Goal: Information Seeking & Learning: Find specific fact

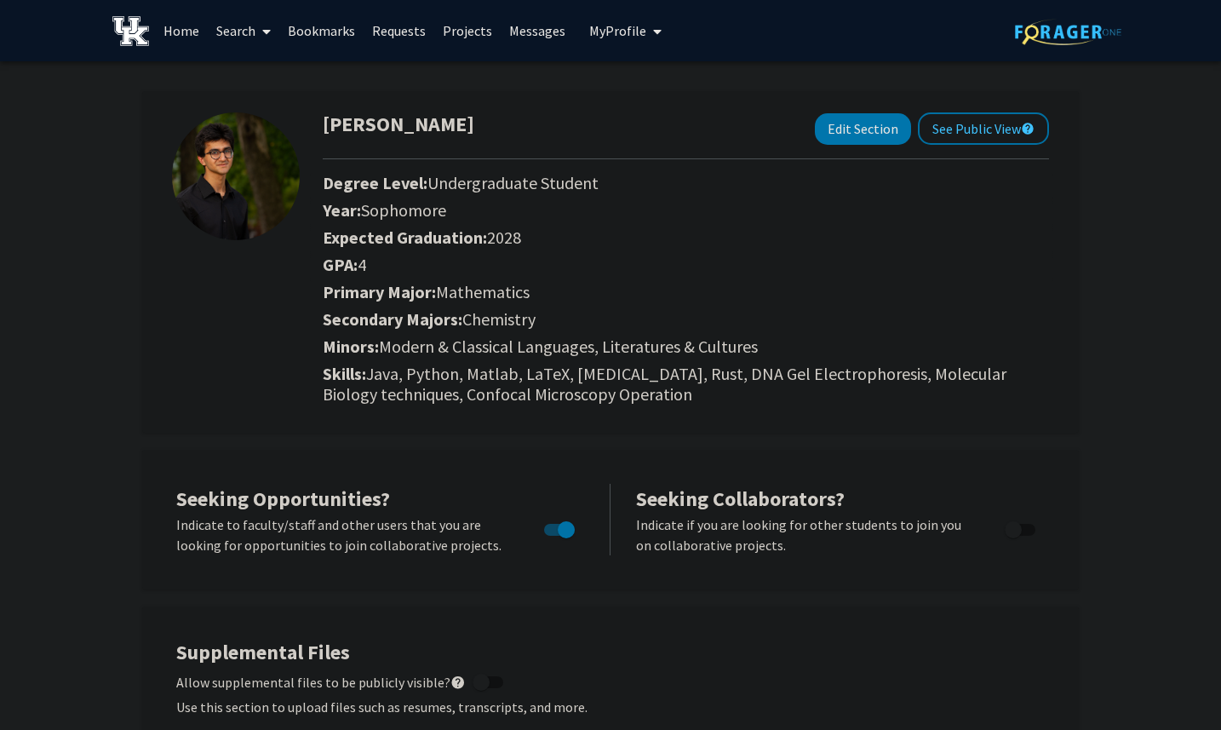
click at [175, 33] on link "Home" at bounding box center [181, 31] width 53 height 60
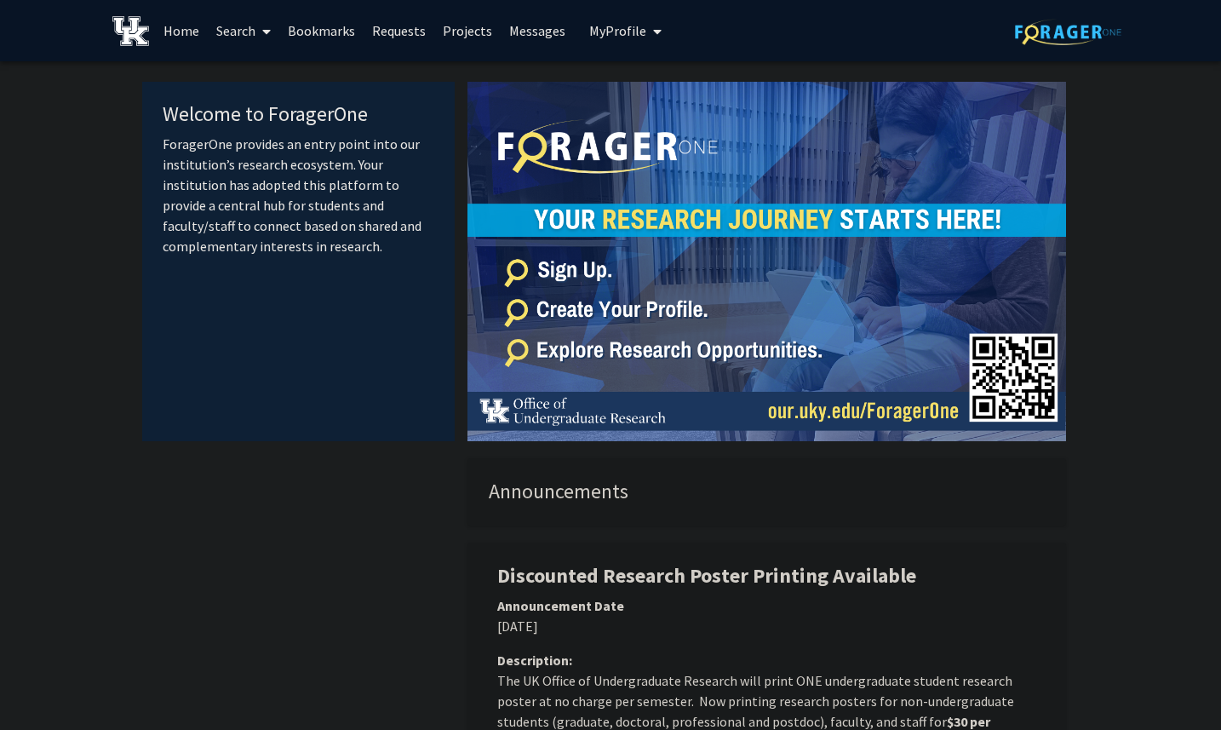
click at [260, 37] on span at bounding box center [263, 32] width 15 height 60
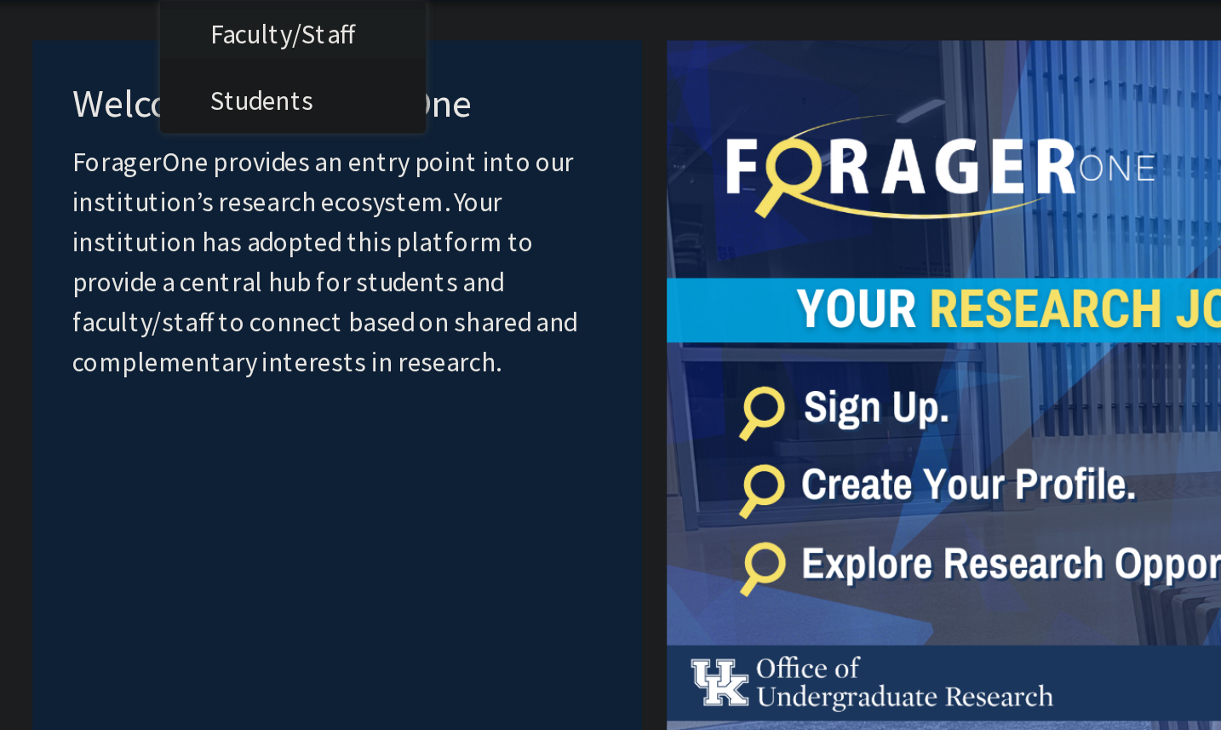
click at [270, 84] on span "Faculty/Staff" at bounding box center [270, 78] width 125 height 34
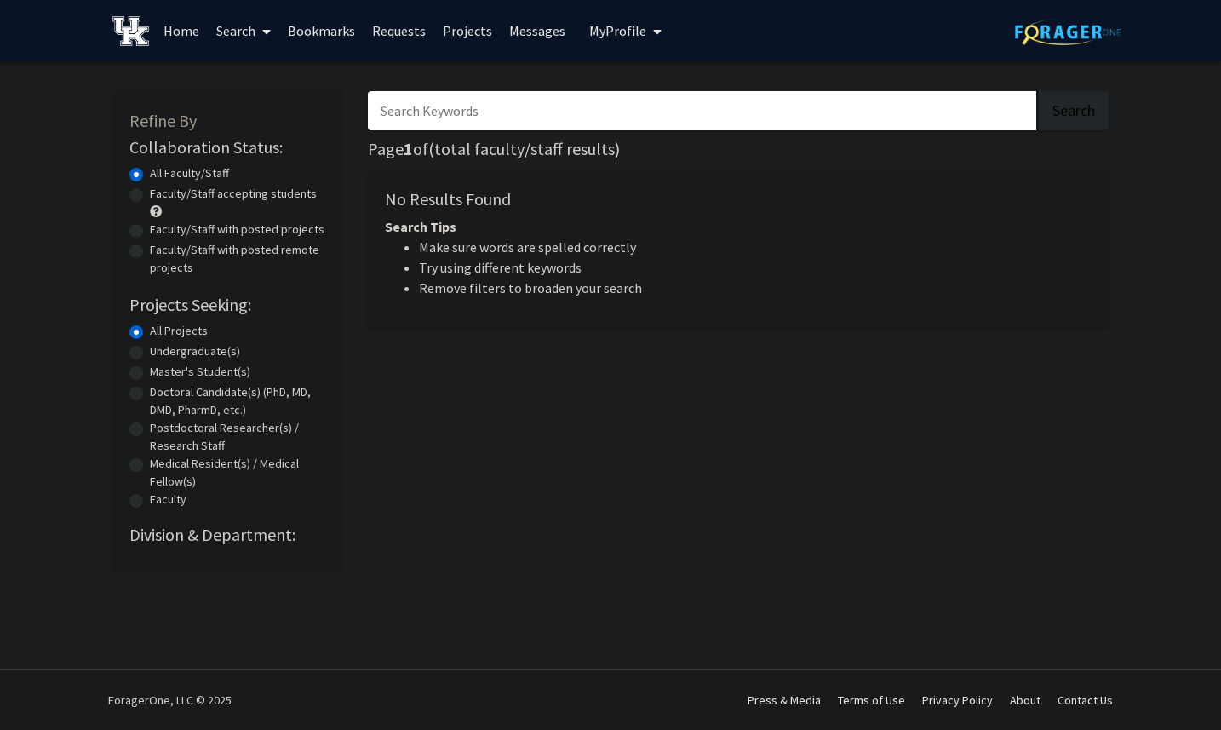
click at [461, 121] on input "Search Keywords" at bounding box center [702, 110] width 669 height 39
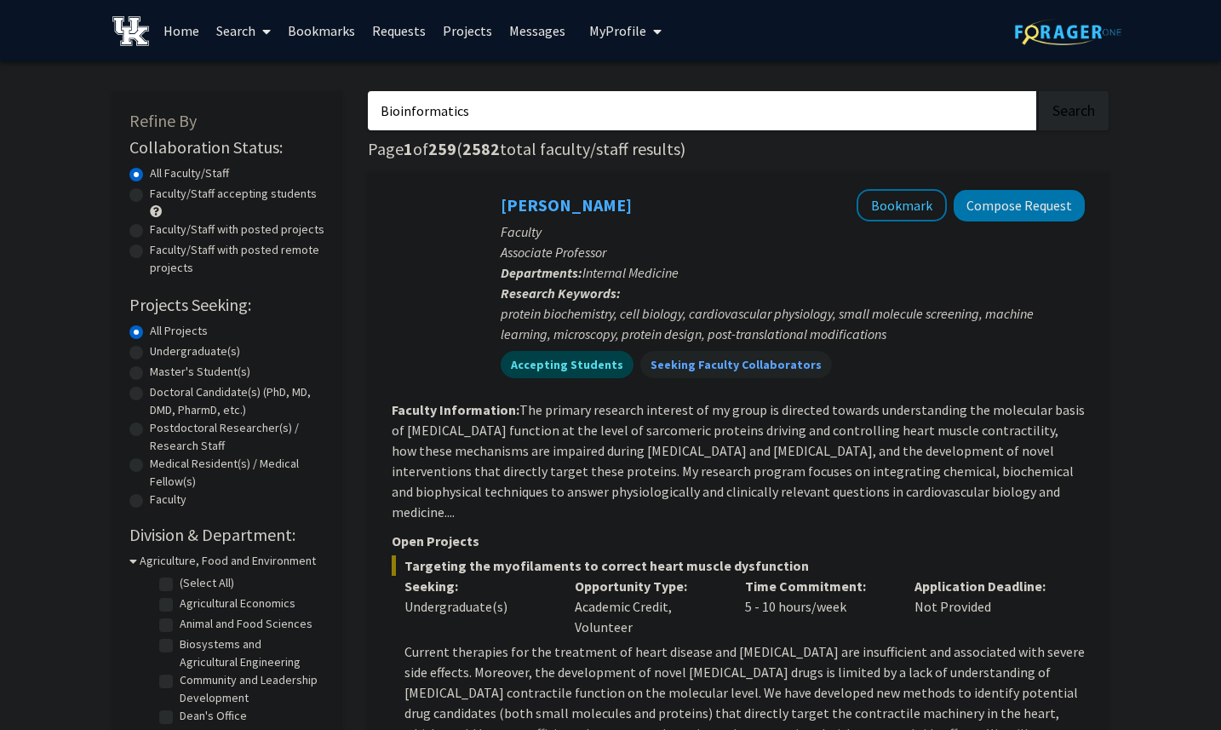
type input "Bioinformatics"
click at [1039, 91] on button "Search" at bounding box center [1074, 110] width 70 height 39
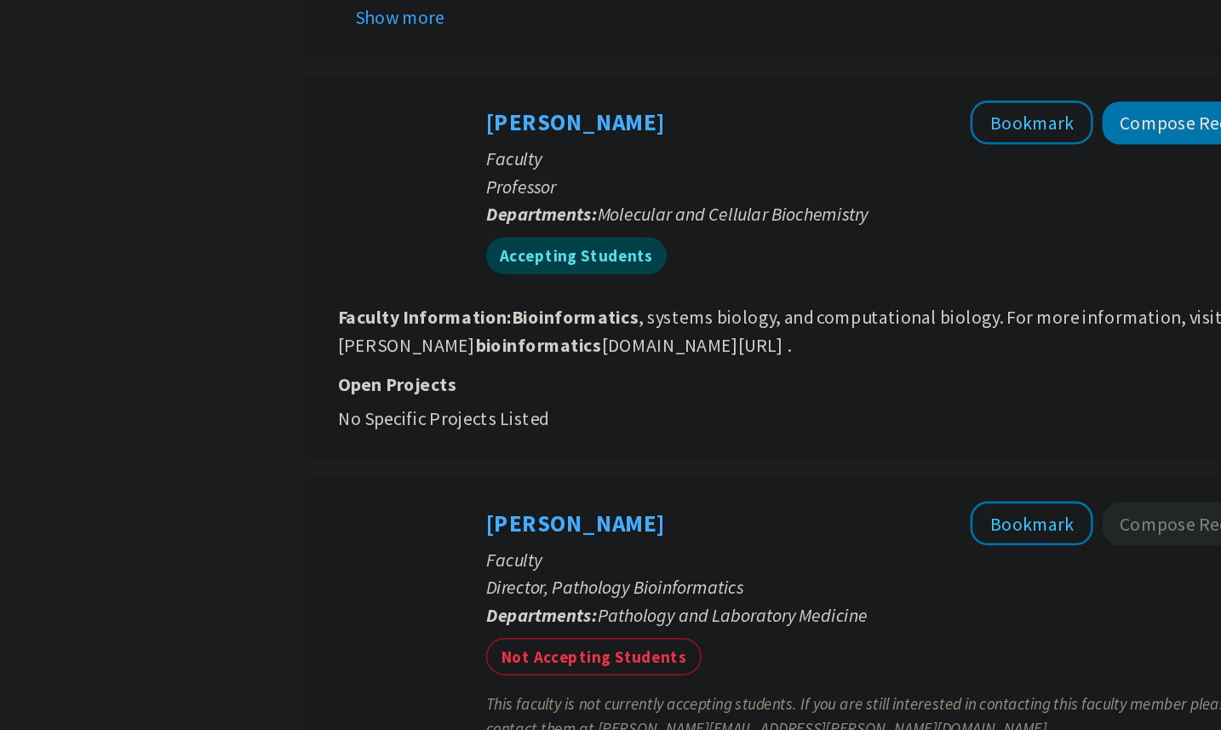
scroll to position [696, 0]
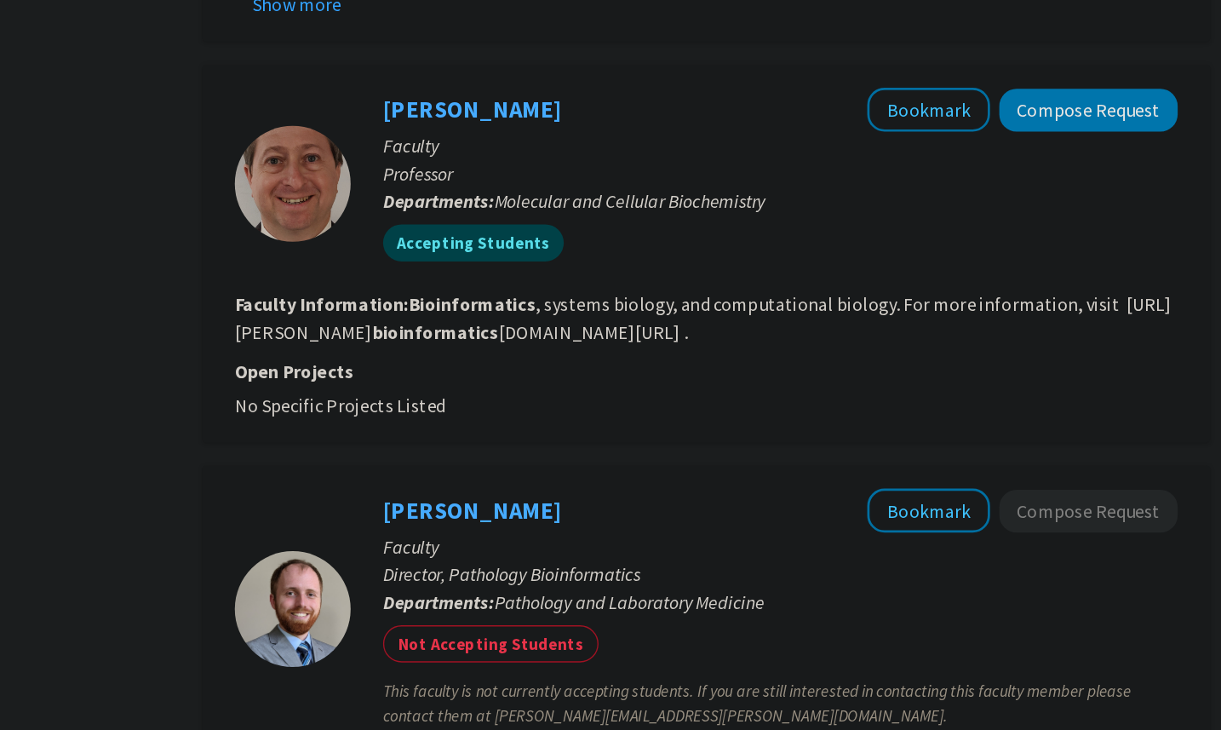
click at [1036, 422] on fg-read-more "Bioinformatics , systems biology, and computational biology. For more informati…" at bounding box center [736, 425] width 689 height 37
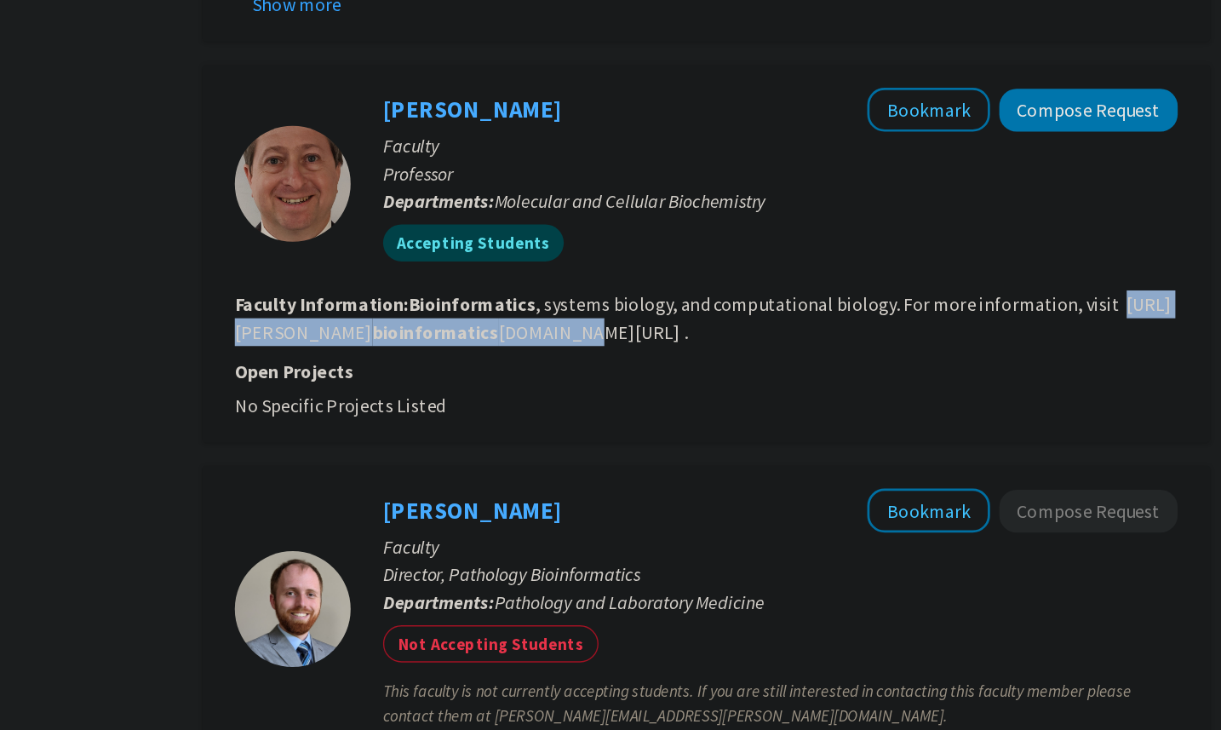
click at [1036, 428] on section "Faculty Information: Bioinformatics , systems biology, and computational biolog…" at bounding box center [738, 425] width 693 height 41
copy fg-read-more "[URL][PERSON_NAME] bioinformatics [DOMAIN_NAME][URL] ."
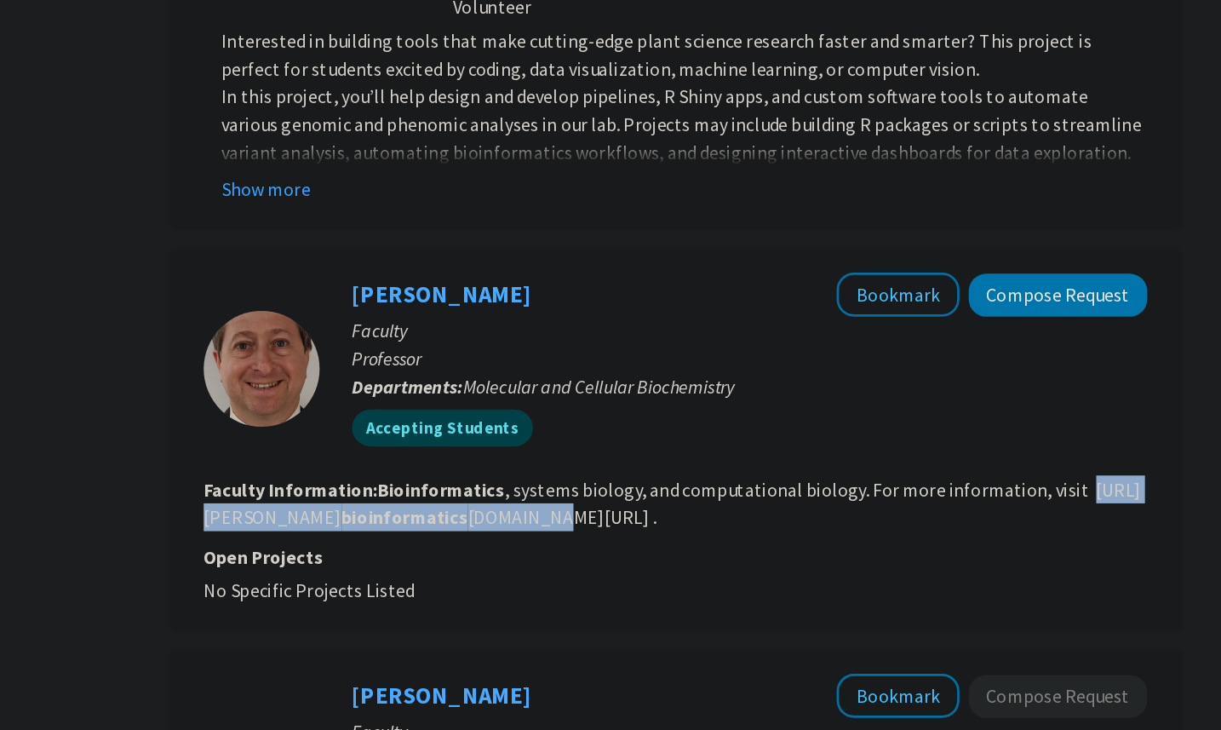
scroll to position [558, 0]
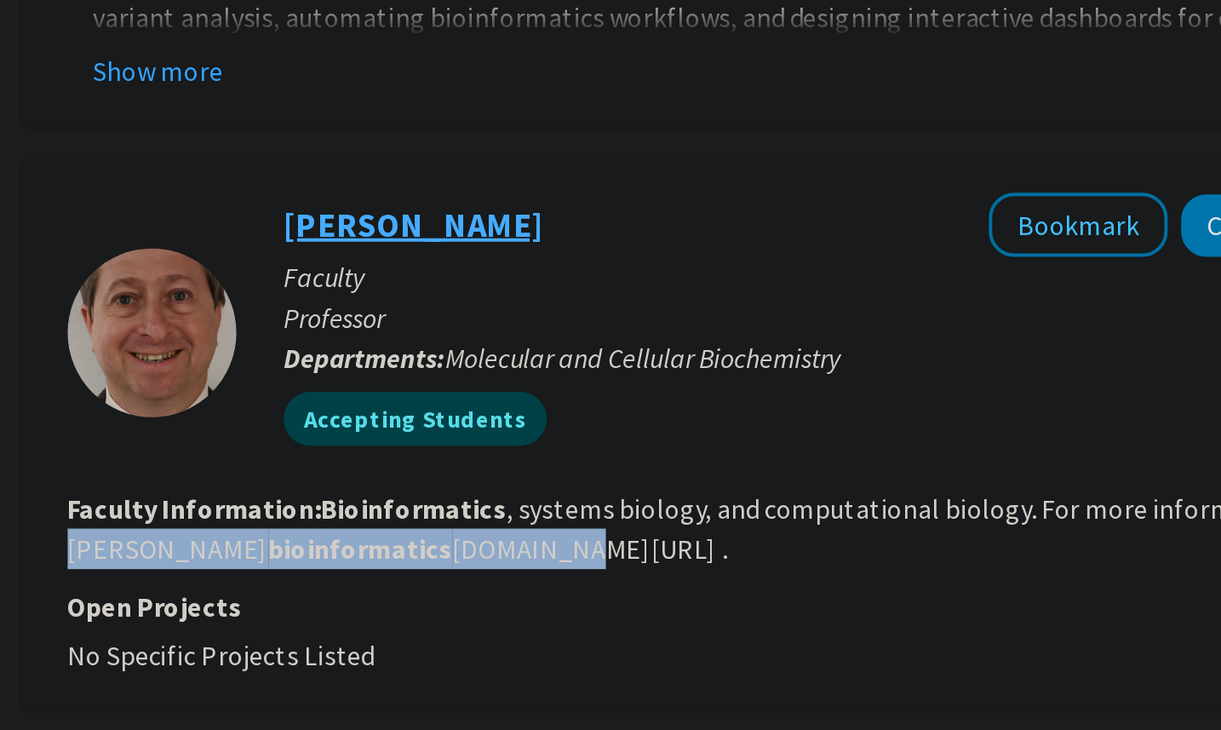
click at [569, 409] on link "[PERSON_NAME]" at bounding box center [566, 409] width 131 height 21
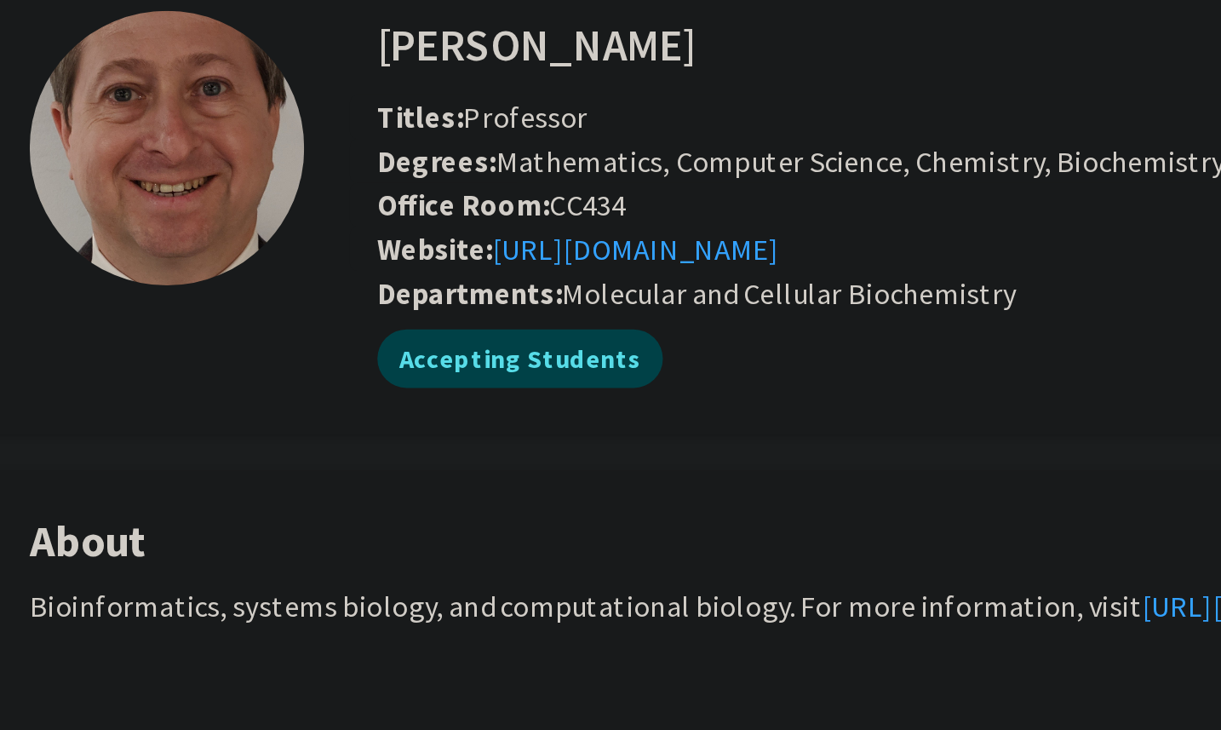
click at [375, 106] on h4 "[PERSON_NAME]" at bounding box center [412, 111] width 148 height 32
drag, startPoint x: 375, startPoint y: 106, endPoint x: 457, endPoint y: 106, distance: 82.6
click at [457, 106] on h4 "[PERSON_NAME]" at bounding box center [412, 111] width 148 height 32
copy h4 "[PERSON_NAME]"
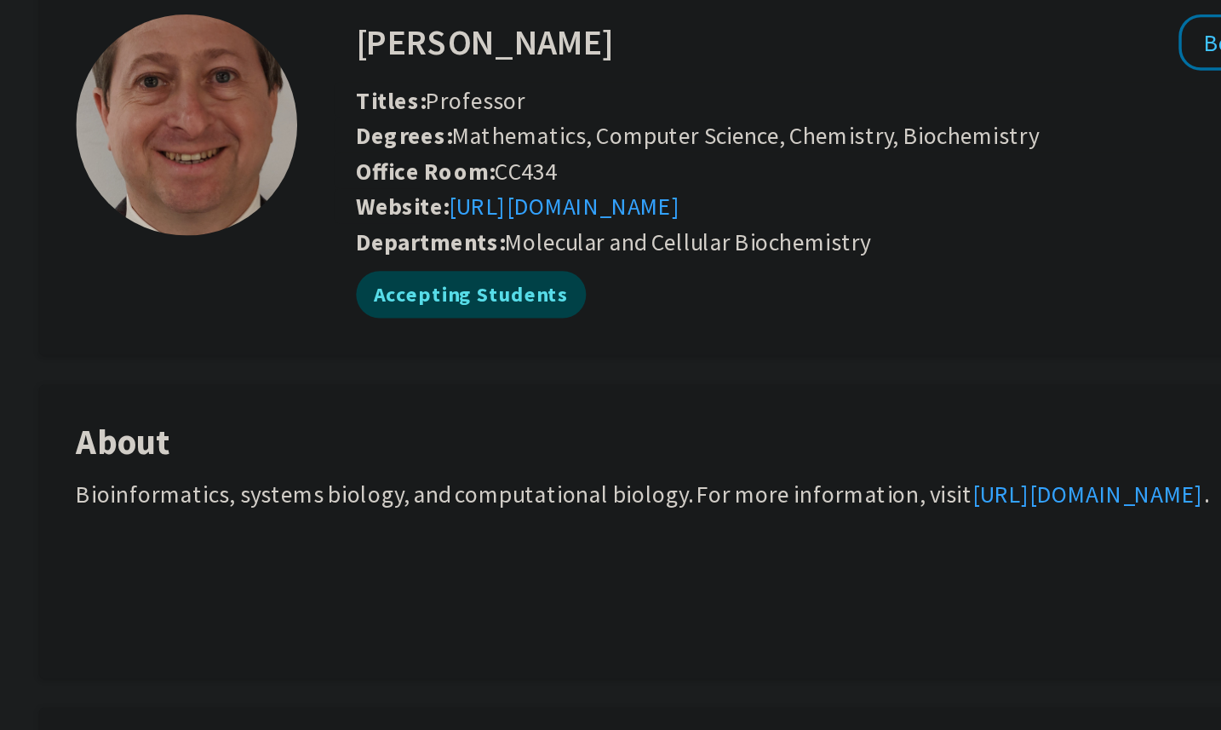
scroll to position [17, 0]
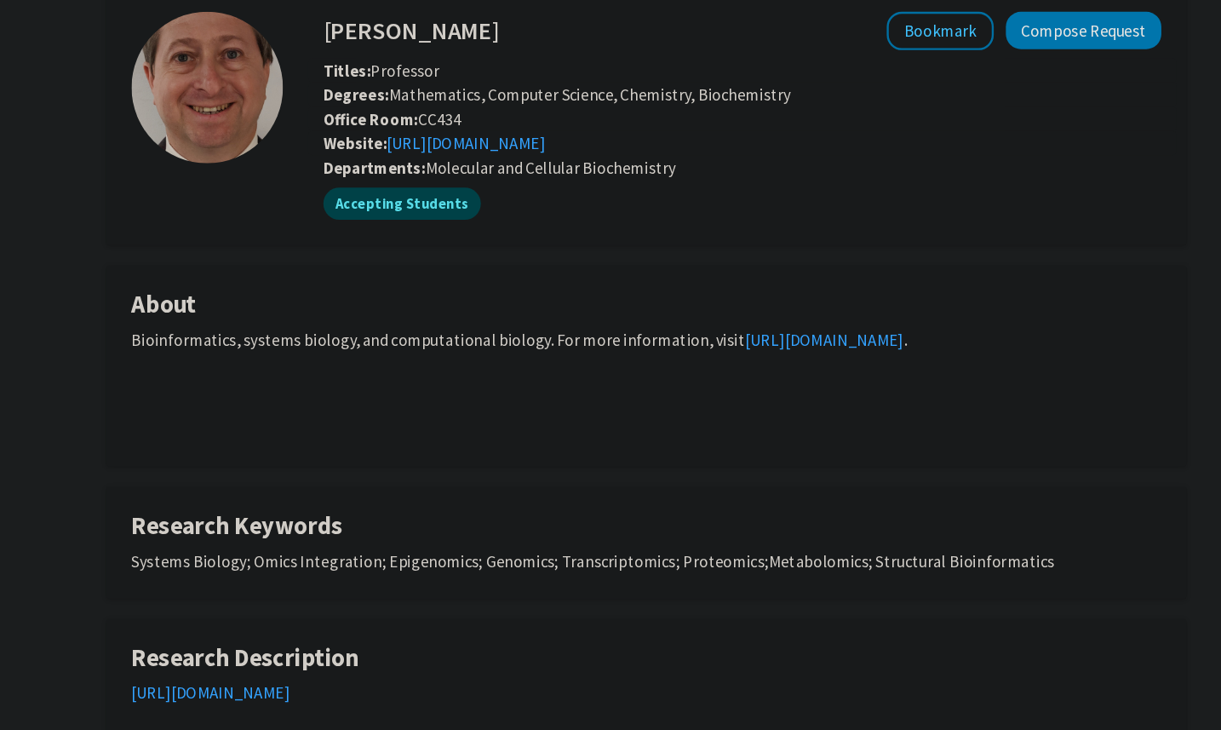
click at [467, 155] on span "Degrees: Mathematics, Computer Science, Chemistry, Biochemistry" at bounding box center [535, 148] width 394 height 17
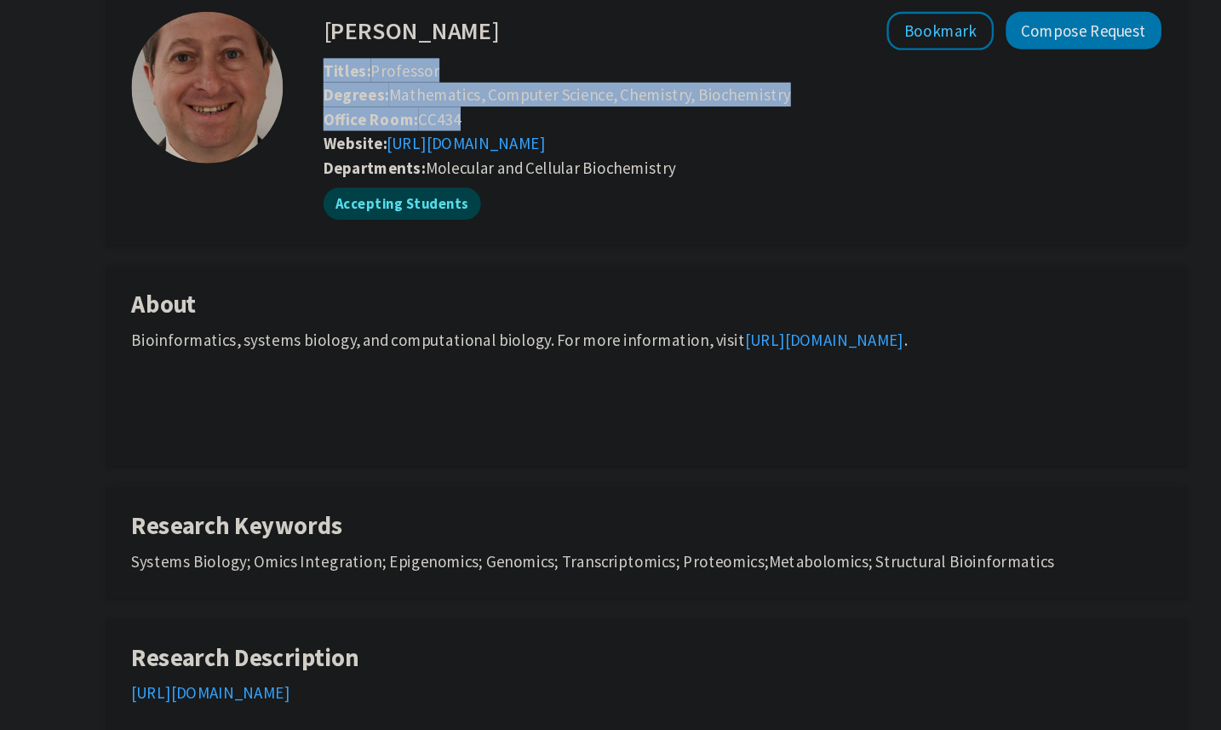
click at [467, 155] on span "Degrees: Mathematics, Computer Science, Chemistry, Biochemistry" at bounding box center [535, 148] width 394 height 17
click at [492, 148] on span "Degrees: Mathematics, Computer Science, Chemistry, Biochemistry" at bounding box center [535, 148] width 394 height 17
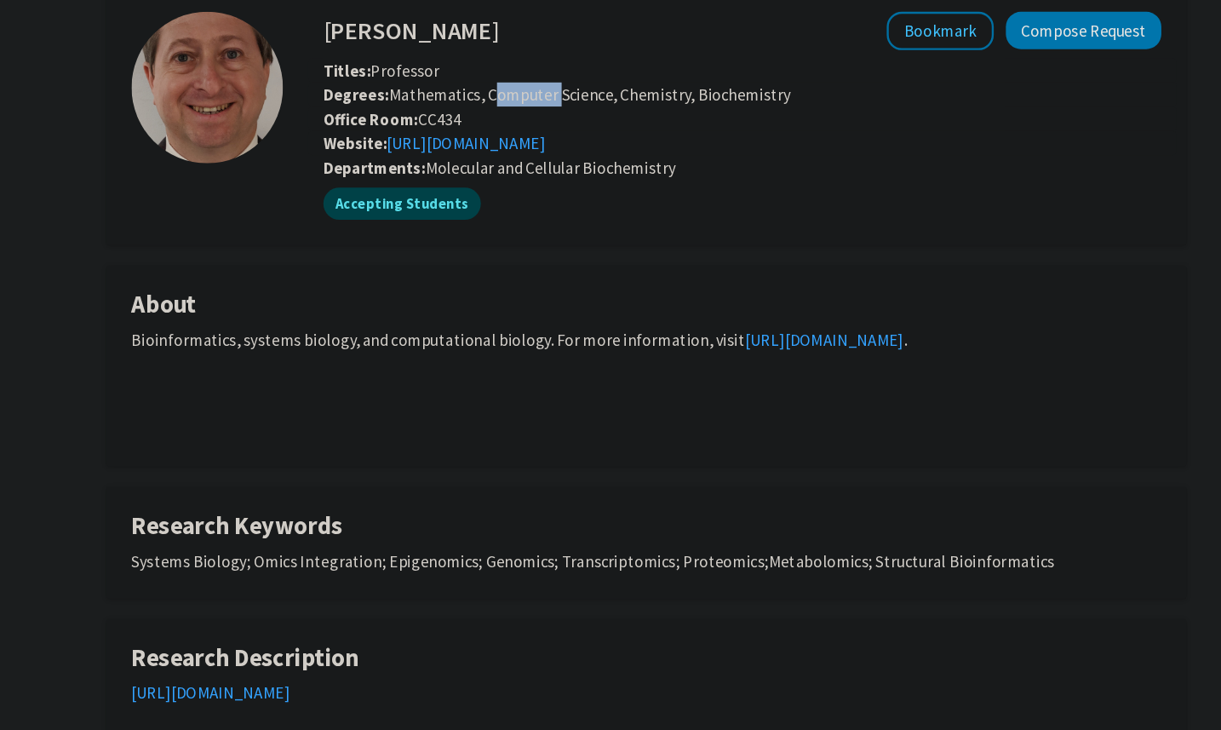
click at [492, 148] on span "Degrees: Mathematics, Computer Science, Chemistry, Biochemistry" at bounding box center [535, 148] width 394 height 17
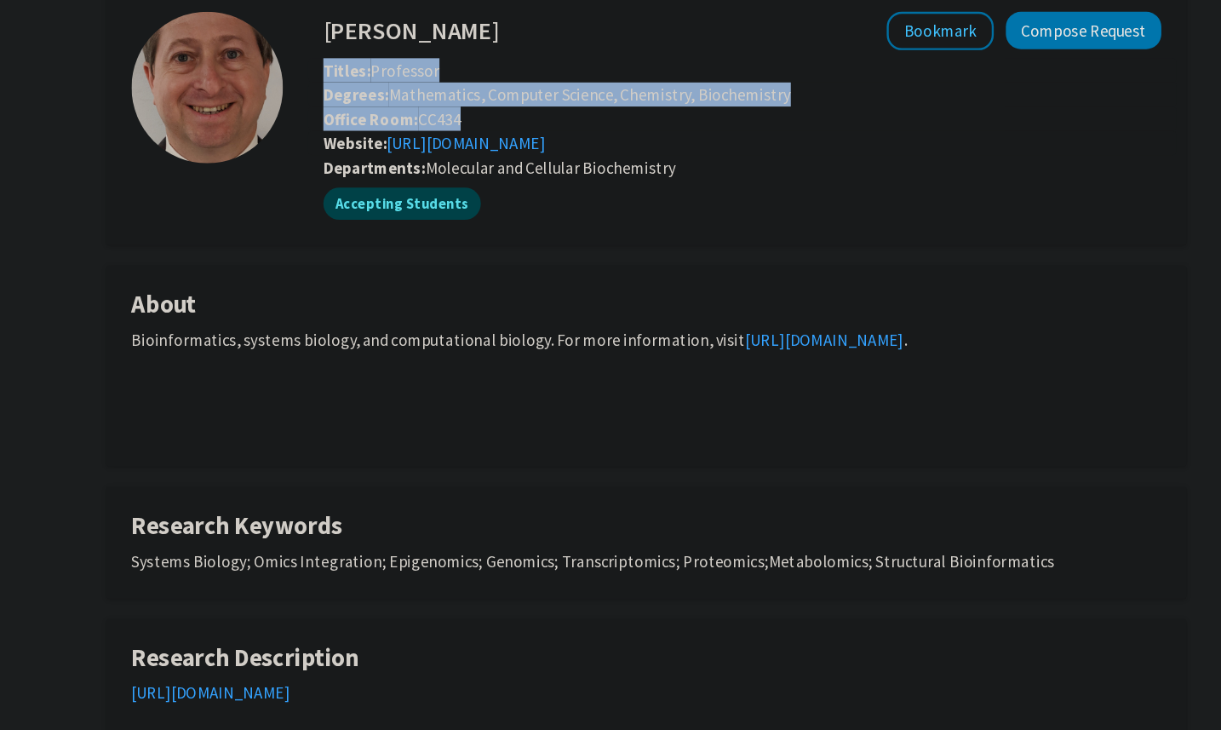
click at [492, 148] on span "Degrees: Mathematics, Computer Science, Chemistry, Biochemistry" at bounding box center [535, 148] width 394 height 17
click at [434, 137] on div "Titles: Professor" at bounding box center [691, 128] width 732 height 20
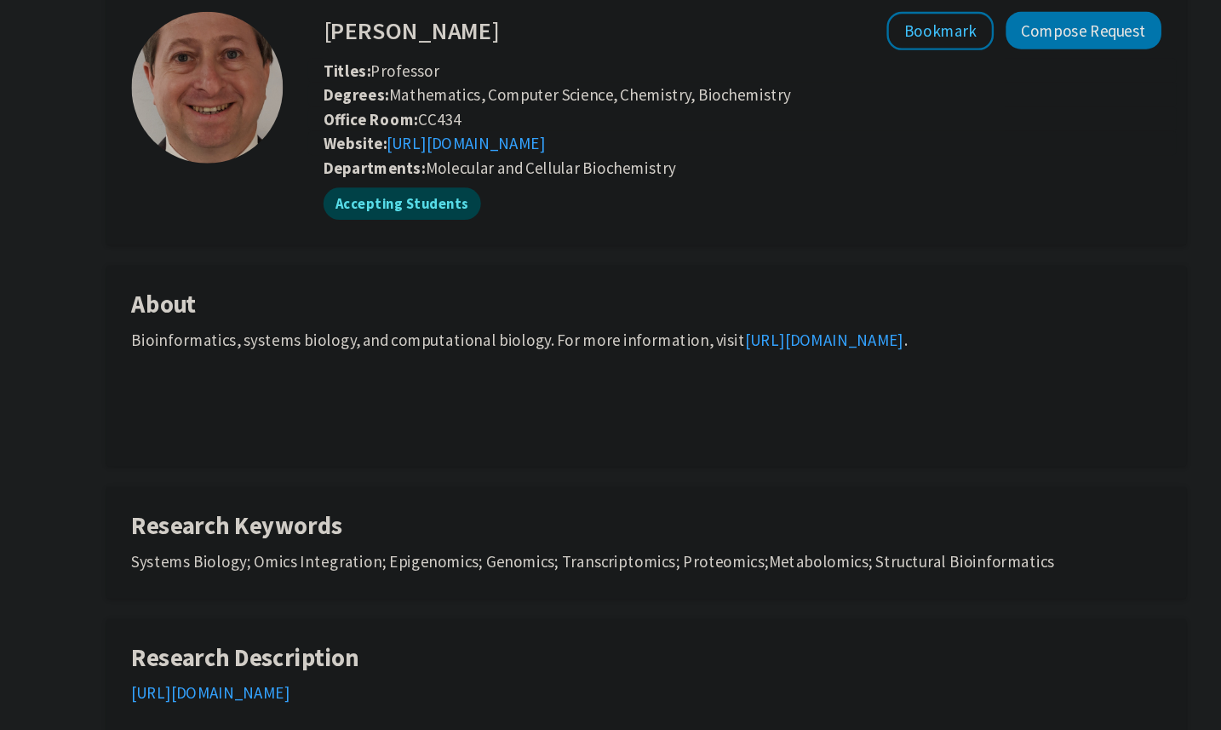
drag, startPoint x: 434, startPoint y: 137, endPoint x: 476, endPoint y: 137, distance: 42.6
click at [472, 137] on div "Titles: Professor" at bounding box center [691, 128] width 732 height 20
click at [429, 145] on span "Degrees: Mathematics, Computer Science, Chemistry, Biochemistry" at bounding box center [535, 148] width 394 height 17
drag, startPoint x: 429, startPoint y: 145, endPoint x: 670, endPoint y: 151, distance: 241.1
click at [669, 150] on span "Degrees: Mathematics, Computer Science, Chemistry, Biochemistry" at bounding box center [535, 148] width 394 height 17
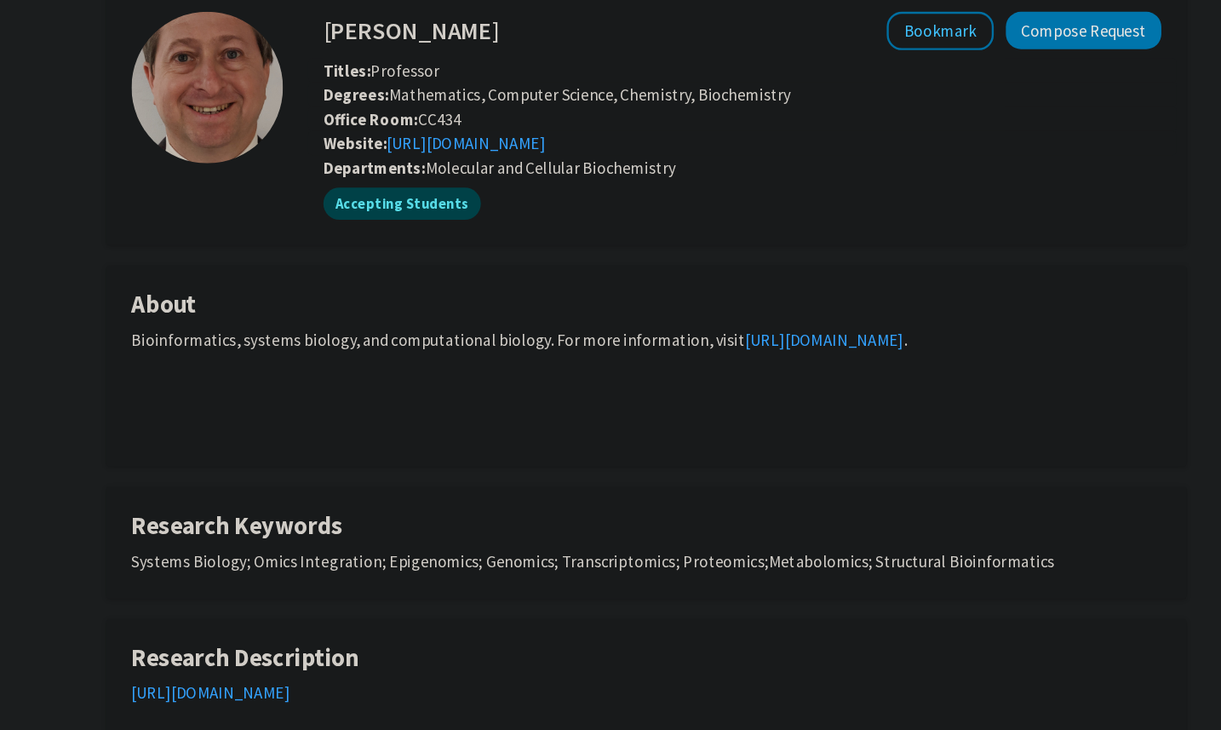
click at [670, 151] on span "Degrees: Mathematics, Computer Science, Chemistry, Biochemistry" at bounding box center [535, 148] width 394 height 17
drag, startPoint x: 670, startPoint y: 151, endPoint x: 433, endPoint y: 145, distance: 237.7
click at [433, 145] on span "Degrees: Mathematics, Computer Science, Chemistry, Biochemistry" at bounding box center [535, 148] width 394 height 17
